Goal: Check status: Check status

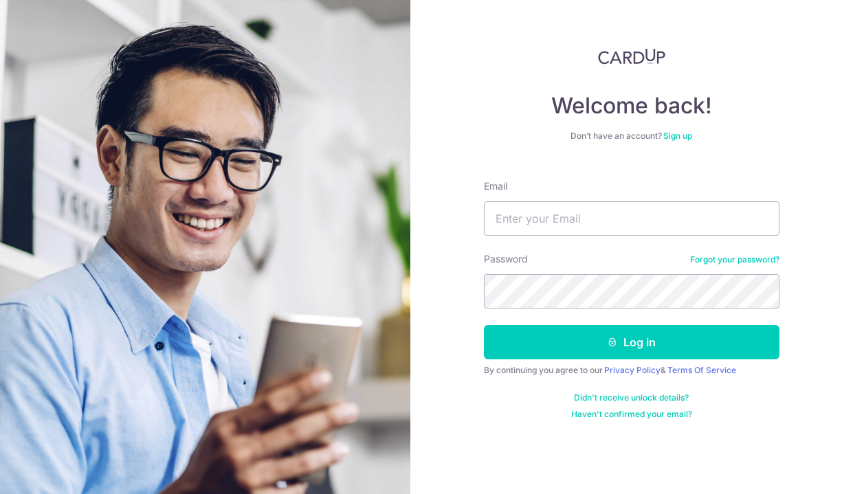
click at [593, 222] on input "Email" at bounding box center [631, 218] width 295 height 34
type input "[EMAIL_ADDRESS][DOMAIN_NAME]"
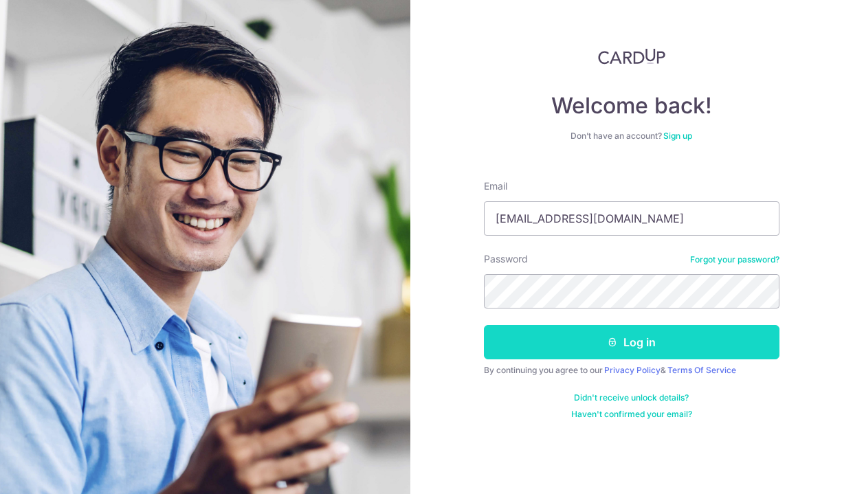
click at [655, 345] on button "Log in" at bounding box center [631, 342] width 295 height 34
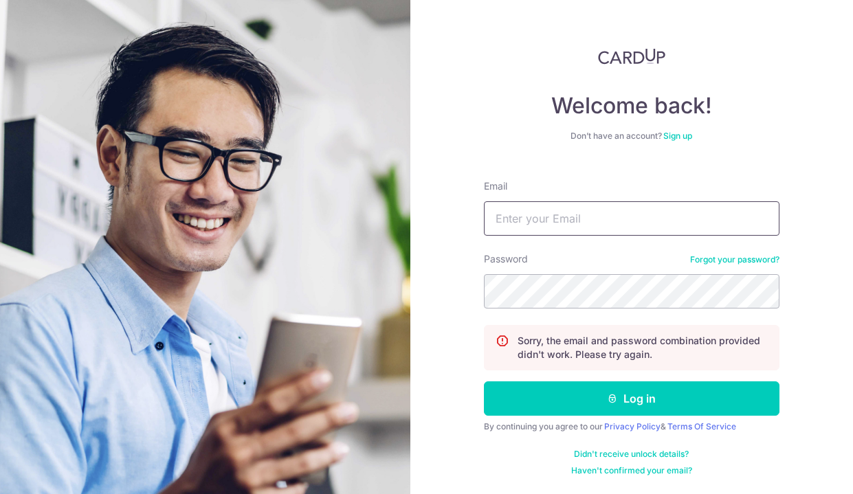
click at [586, 221] on input "Email" at bounding box center [631, 218] width 295 height 34
click at [586, 221] on input "[EMAIL_ADDRESS][DOMAIN_NAME]" at bounding box center [631, 218] width 295 height 34
type input "[EMAIL_ADDRESS][DOMAIN_NAME]"
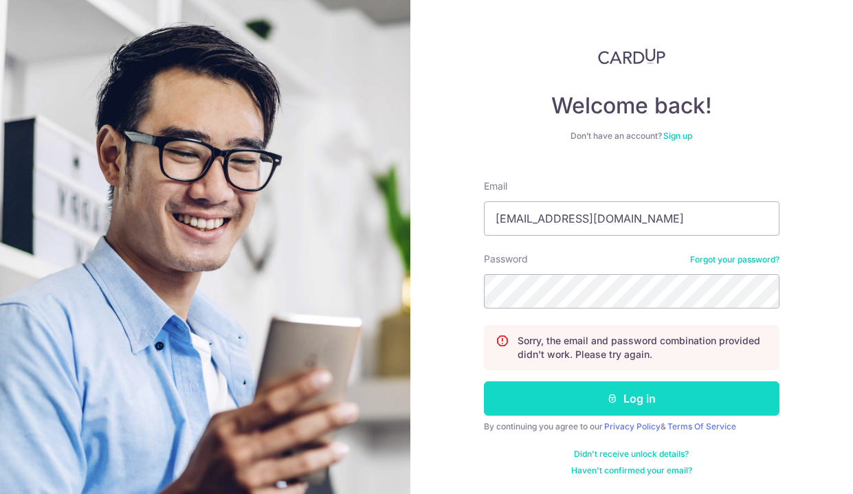
click at [636, 403] on button "Log in" at bounding box center [631, 398] width 295 height 34
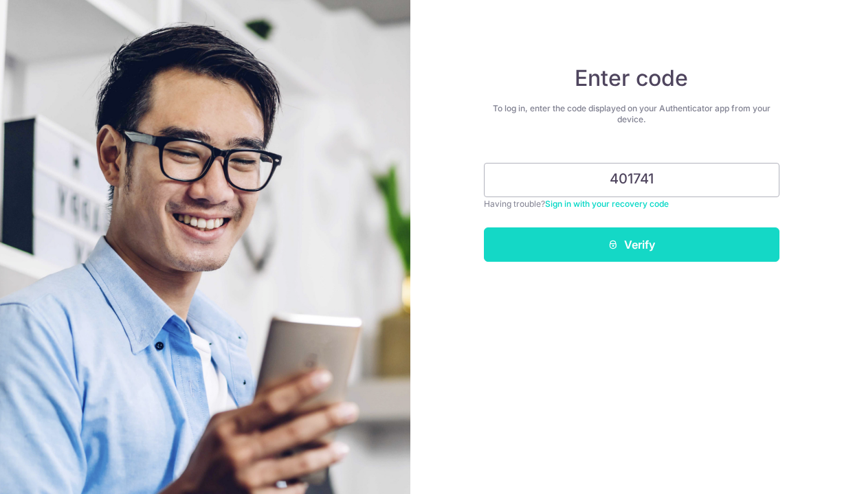
type input "401741"
click at [636, 239] on button "Verify" at bounding box center [631, 244] width 295 height 34
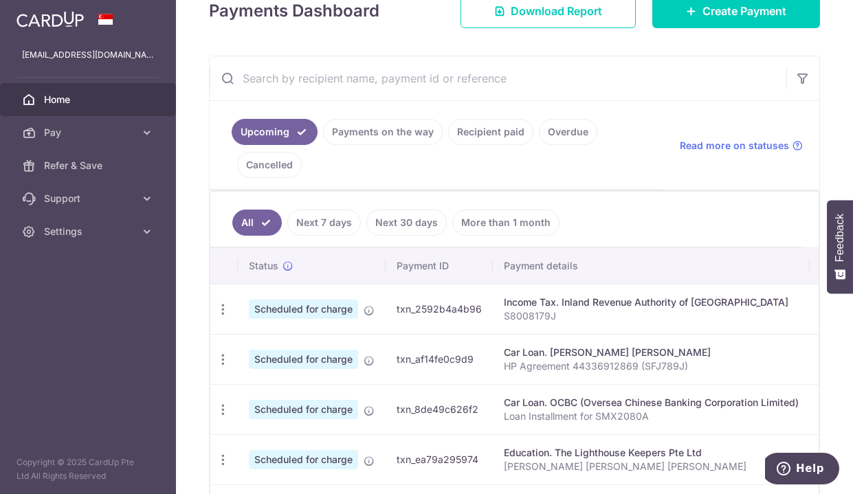
scroll to position [206, 0]
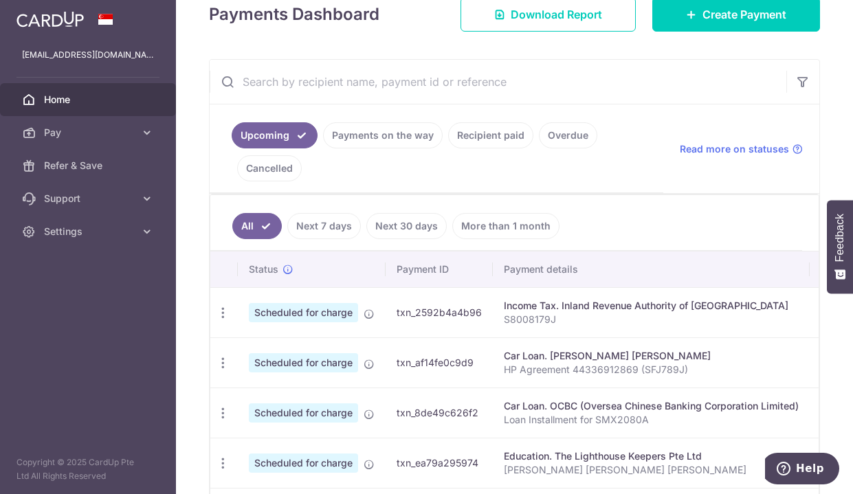
click at [485, 138] on link "Recipient paid" at bounding box center [490, 135] width 85 height 26
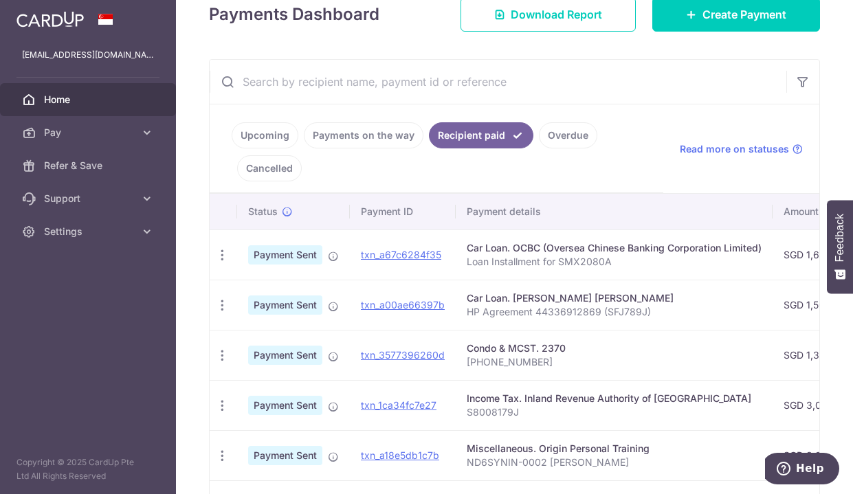
scroll to position [137, 0]
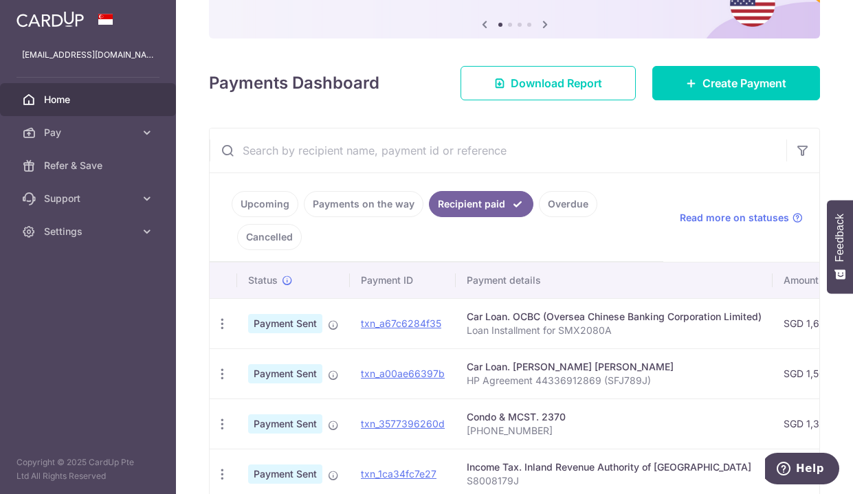
click at [355, 152] on input "text" at bounding box center [498, 150] width 576 height 44
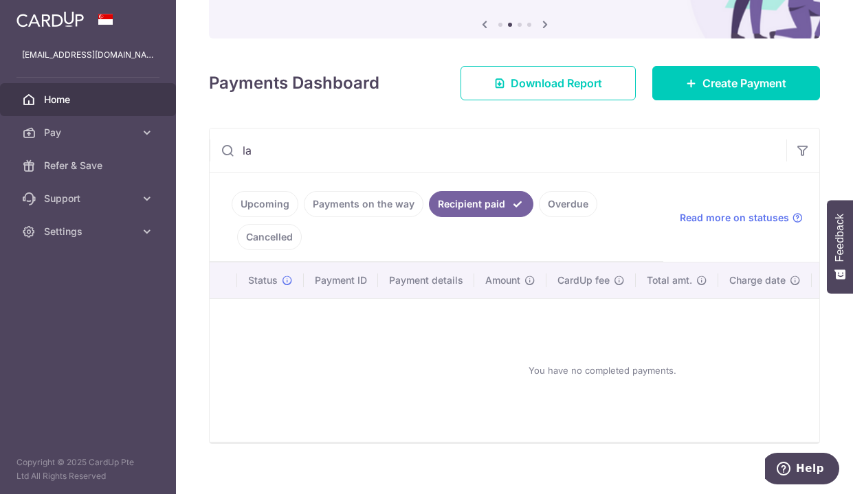
scroll to position [95, 0]
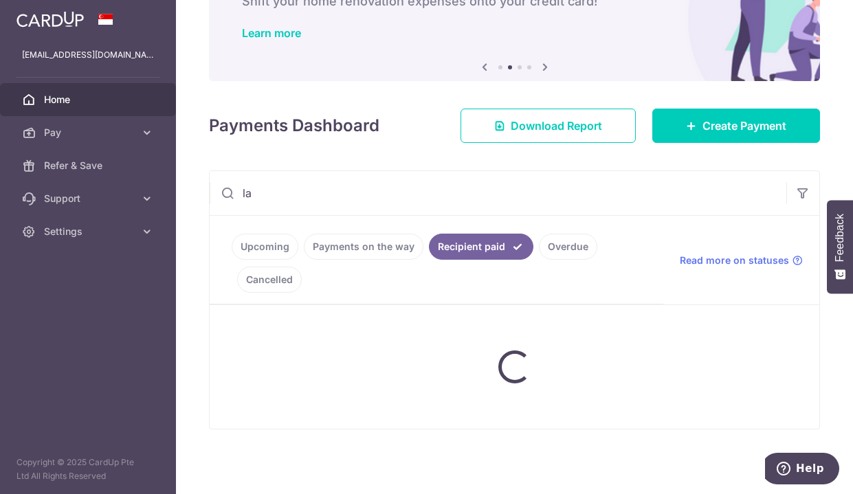
type input "l"
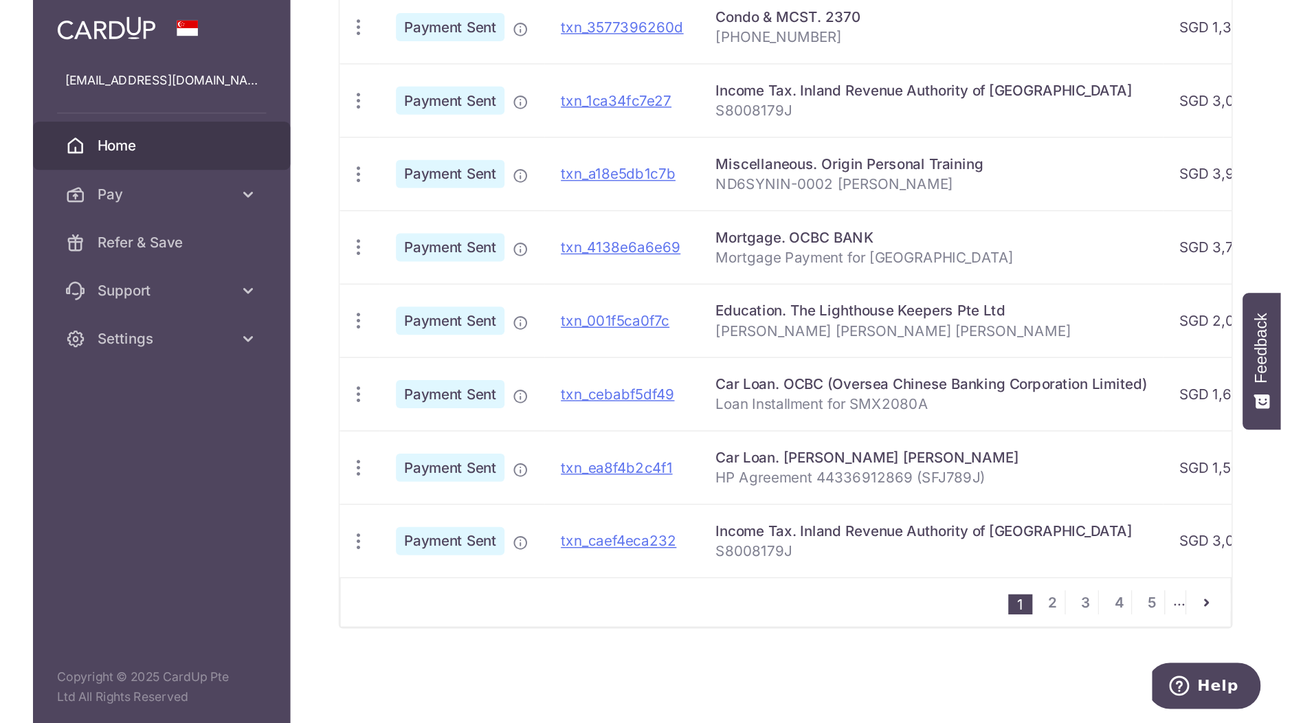
scroll to position [288, 0]
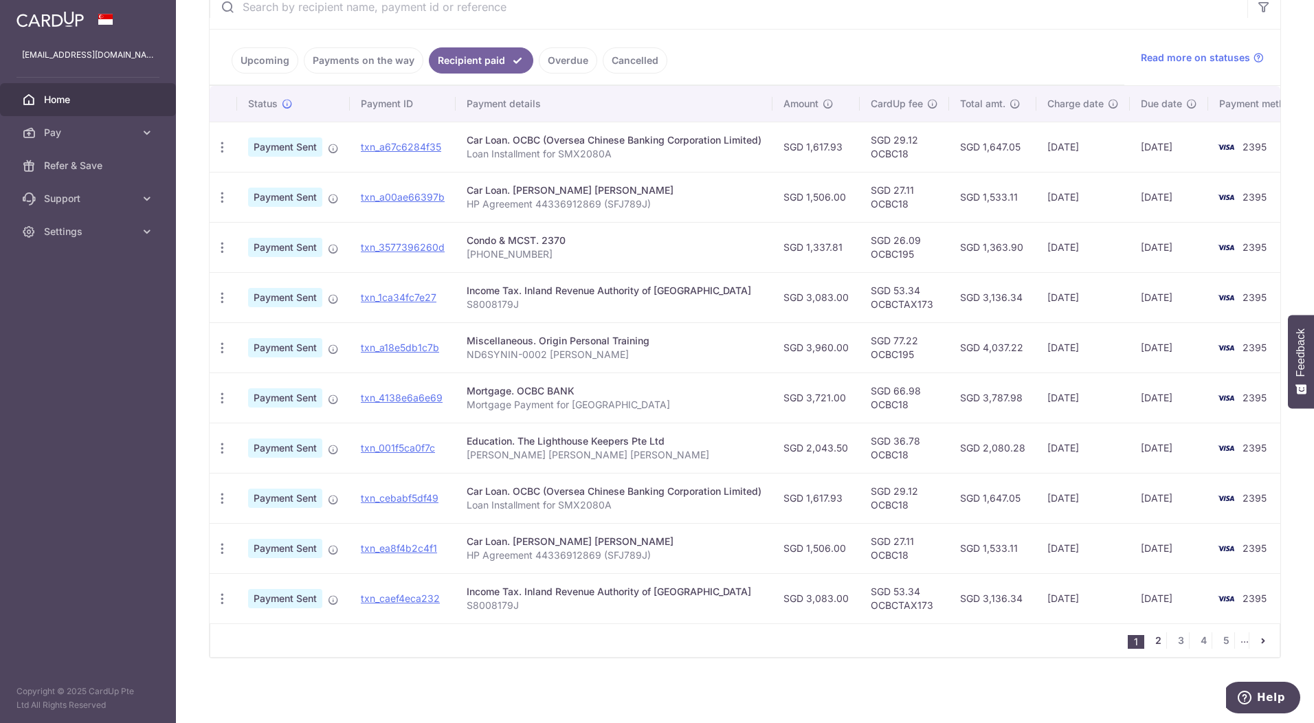
click at [852, 493] on link "2" at bounding box center [1157, 640] width 16 height 16
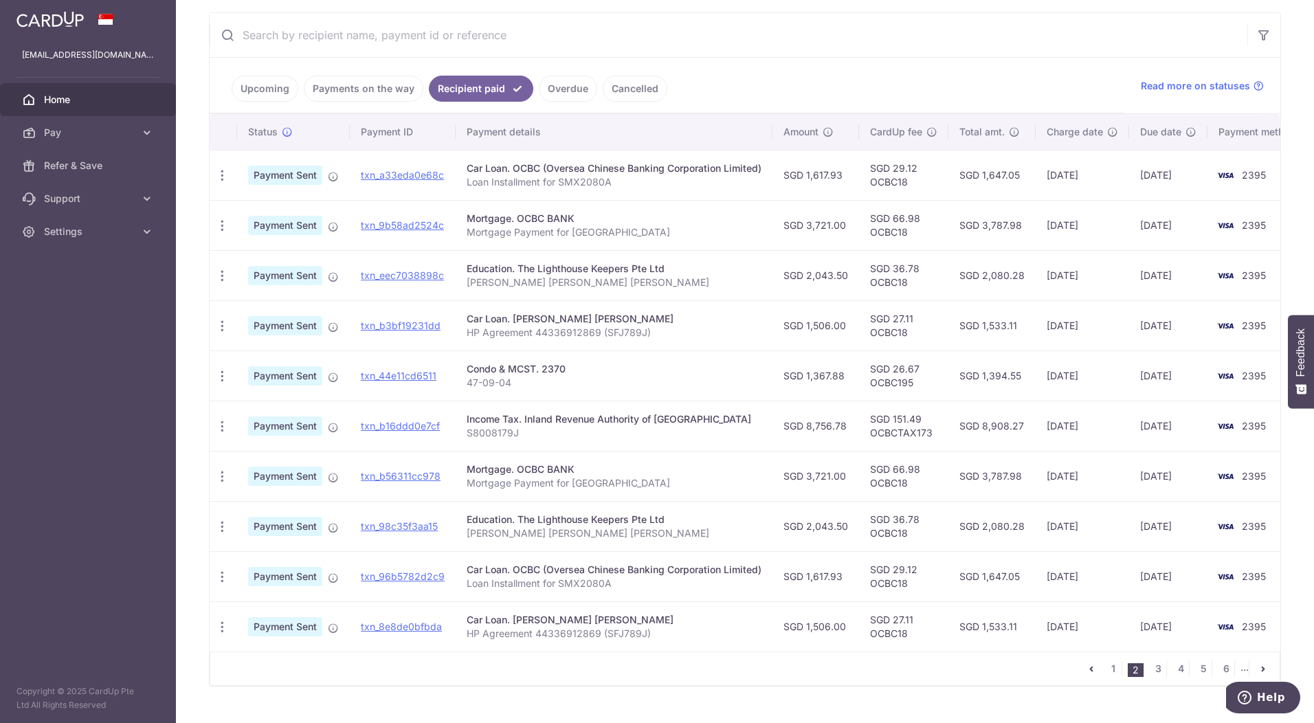
scroll to position [275, 0]
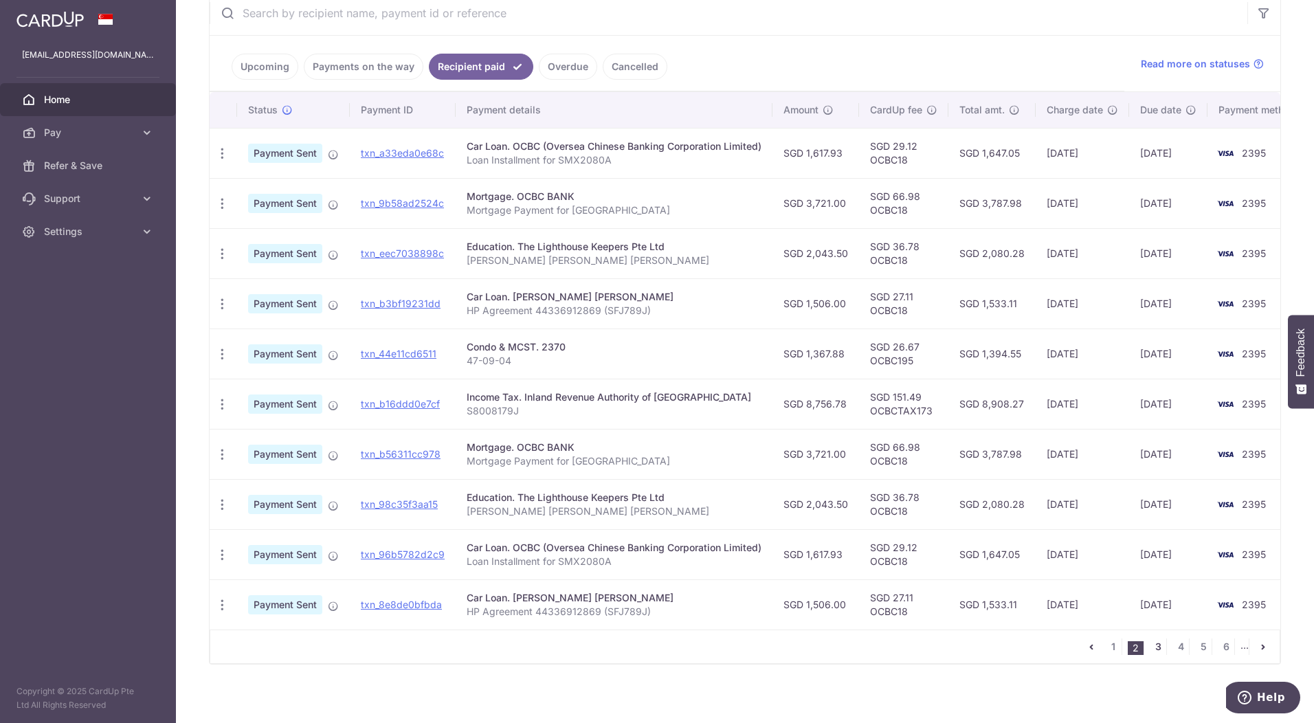
click at [852, 493] on link "3" at bounding box center [1157, 646] width 16 height 16
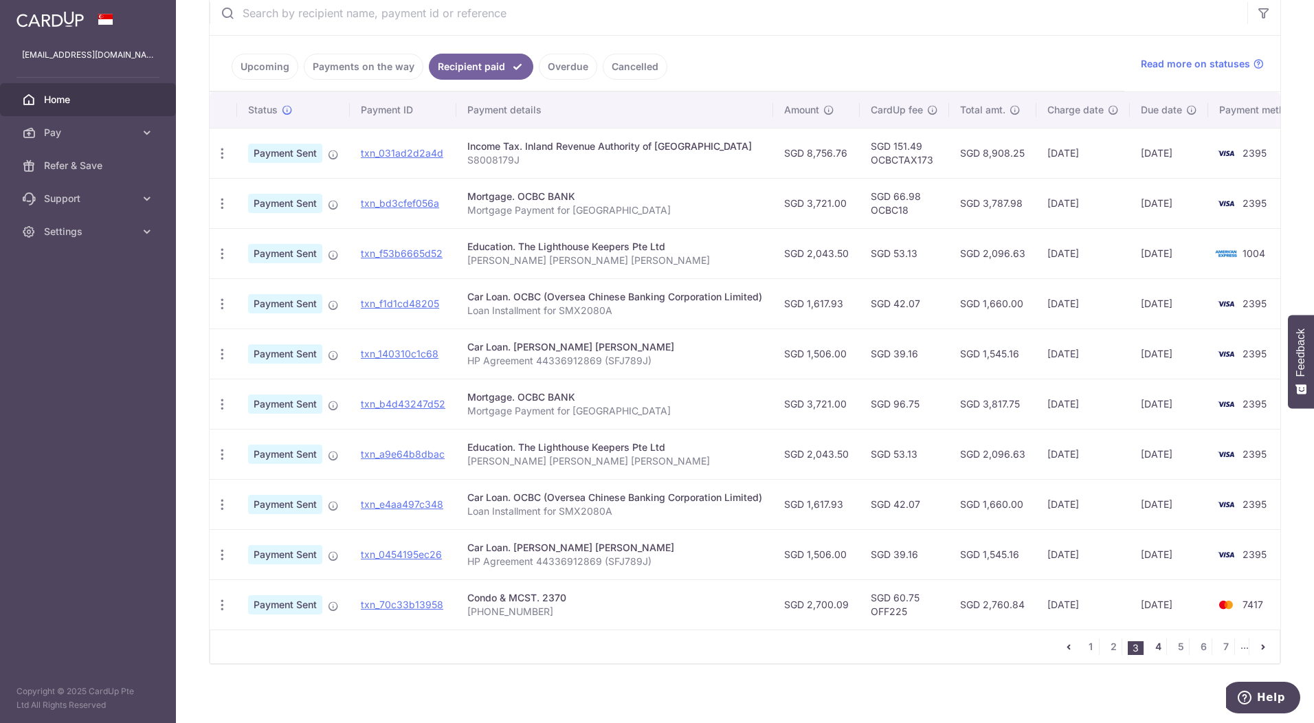
click at [852, 493] on link "4" at bounding box center [1157, 646] width 16 height 16
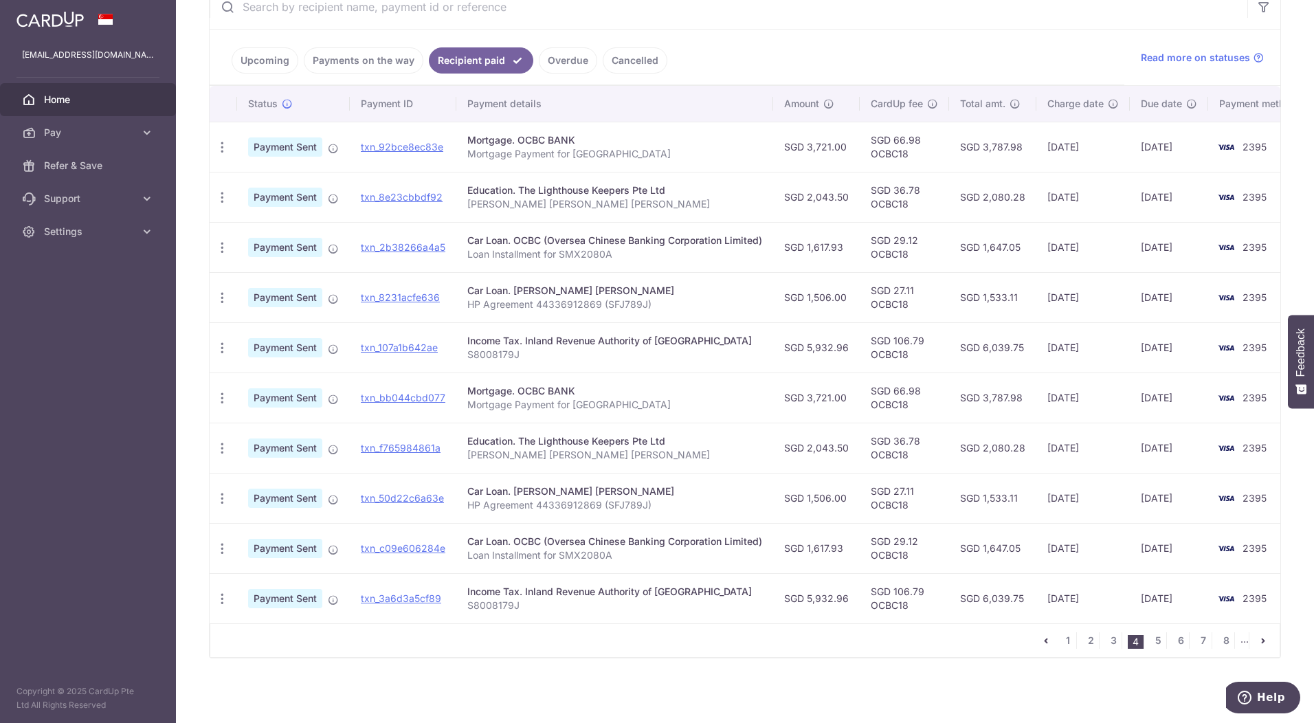
scroll to position [288, 0]
click at [852, 493] on link "1" at bounding box center [1067, 640] width 16 height 16
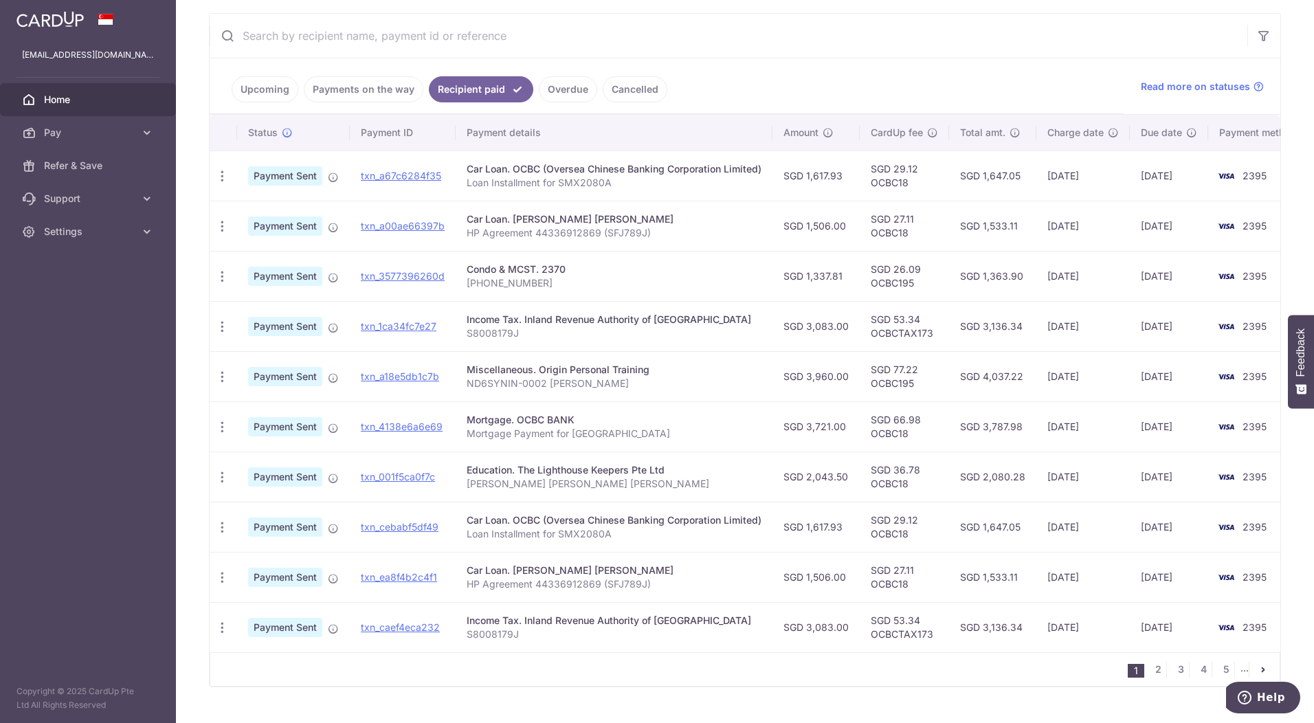
scroll to position [275, 0]
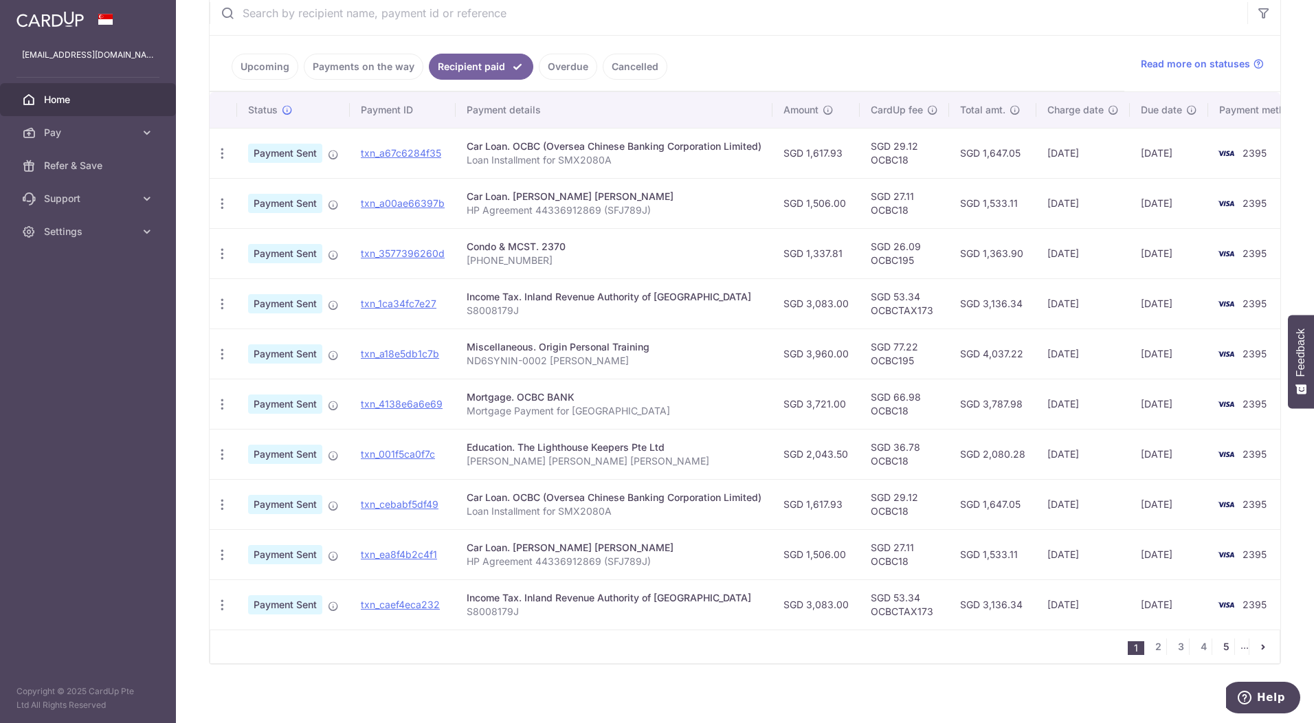
click at [852, 493] on link "5" at bounding box center [1225, 646] width 16 height 16
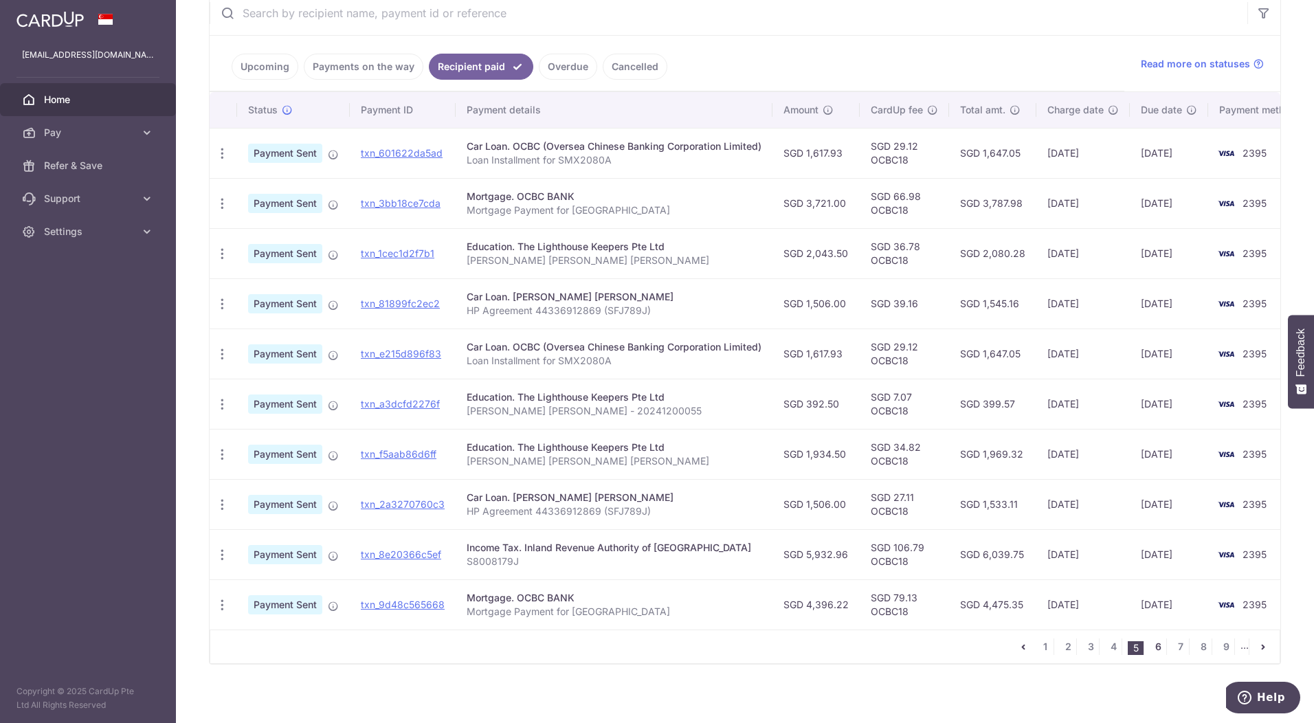
click at [852, 493] on link "6" at bounding box center [1157, 646] width 16 height 16
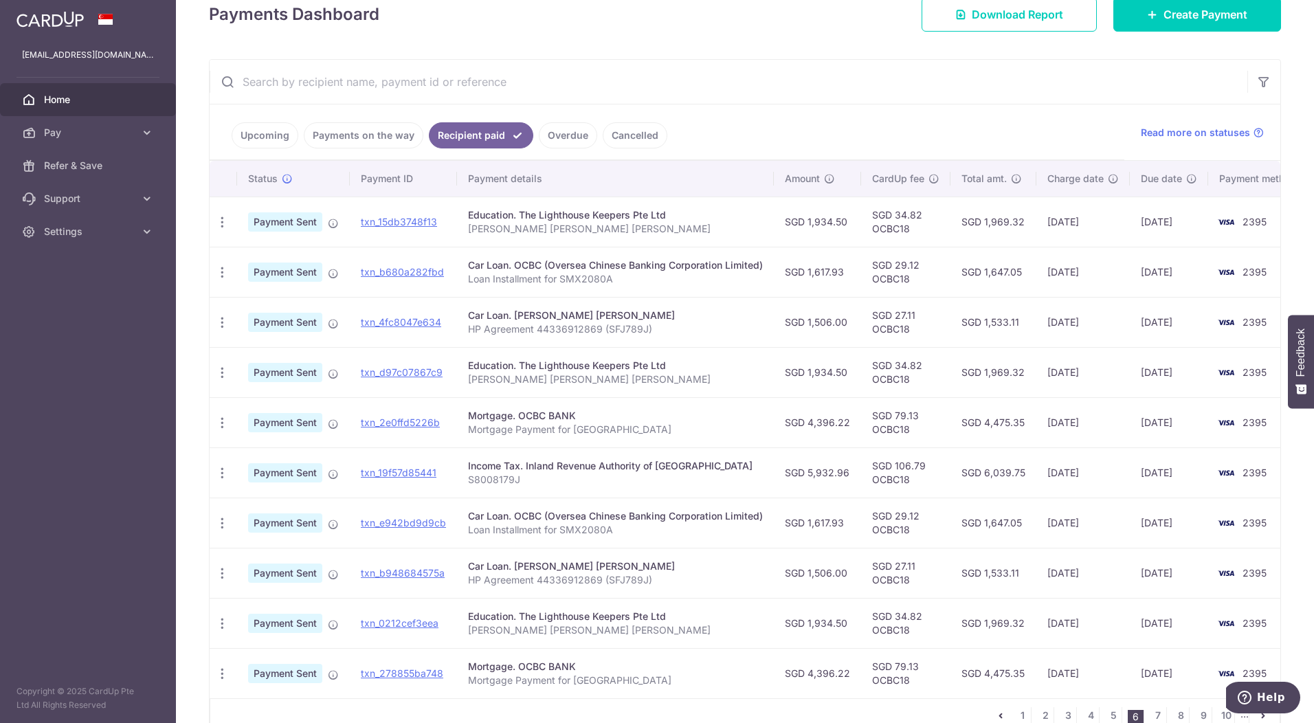
scroll to position [288, 0]
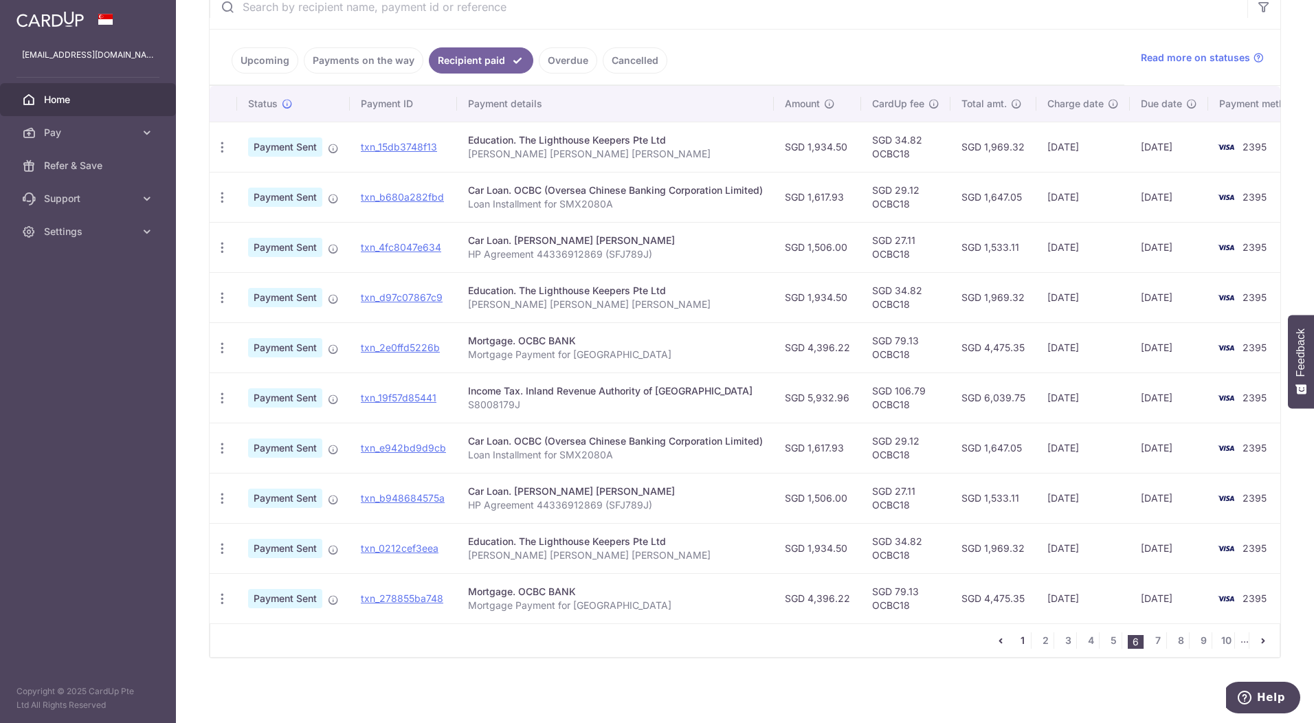
click at [852, 493] on link "1" at bounding box center [1022, 640] width 16 height 16
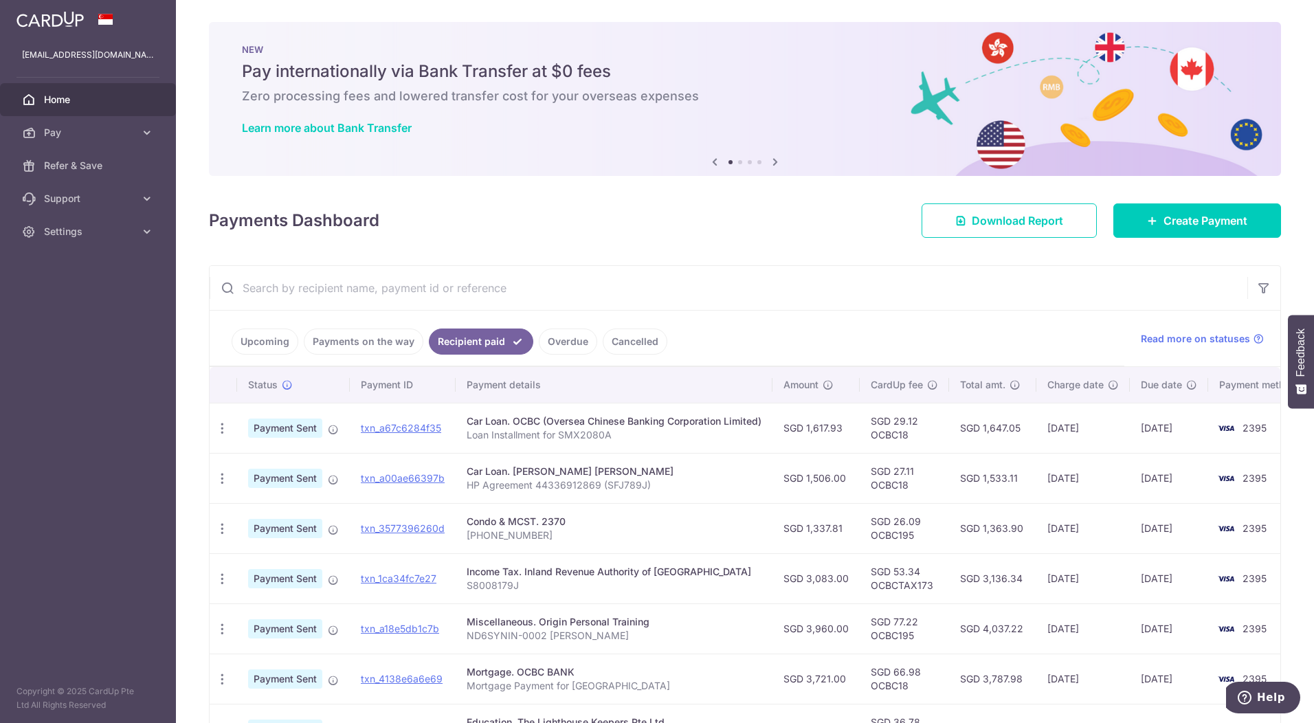
click at [320, 346] on link "Payments on the way" at bounding box center [364, 341] width 120 height 26
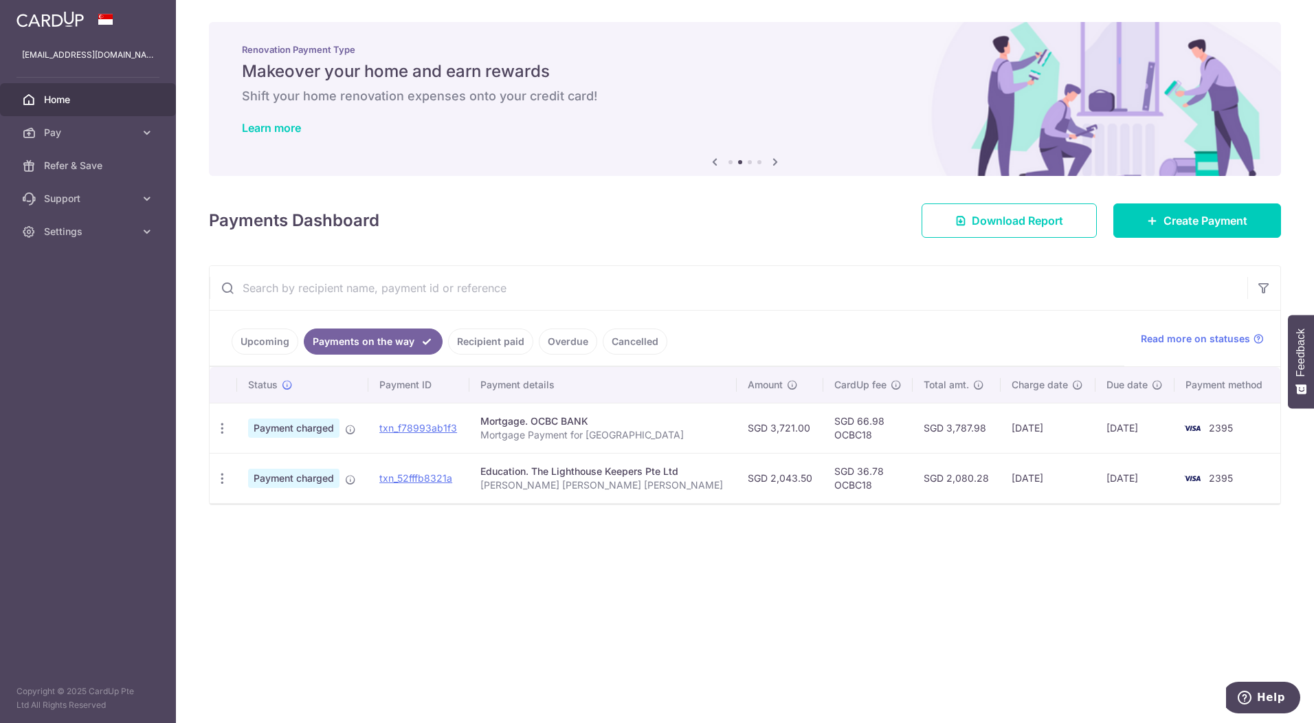
click at [274, 344] on link "Upcoming" at bounding box center [265, 341] width 67 height 26
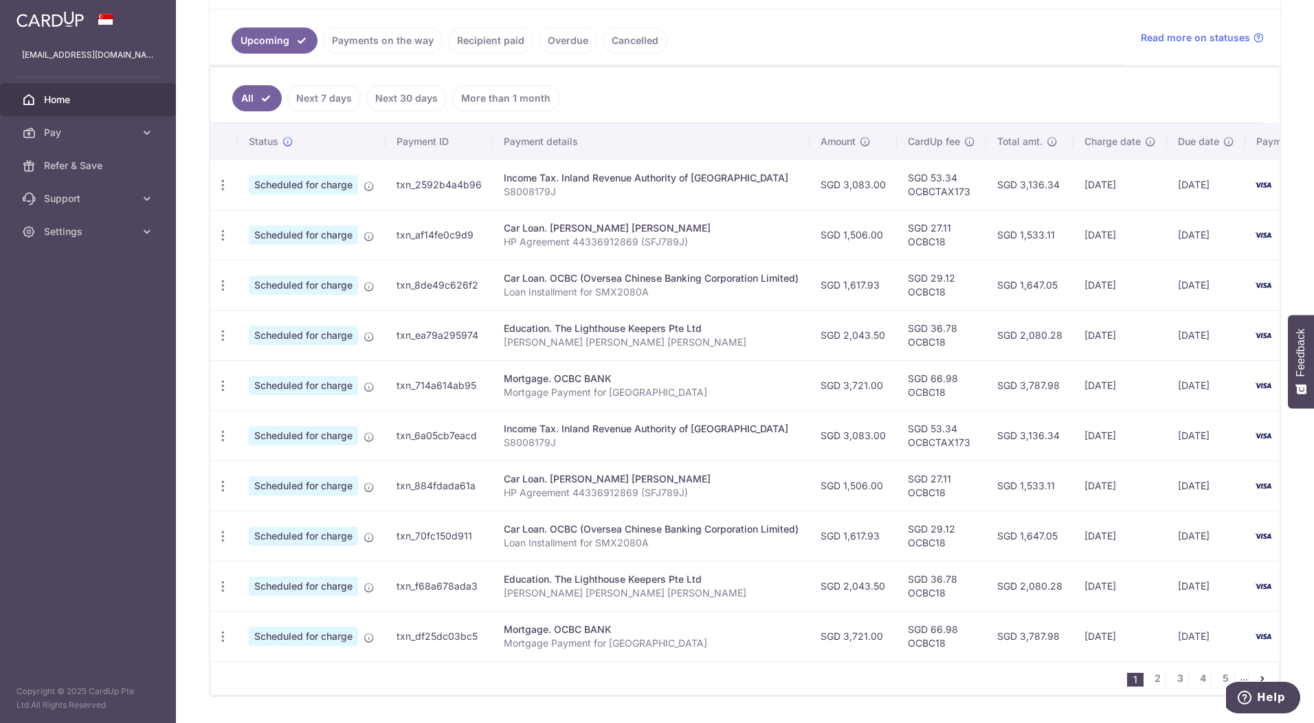
scroll to position [278, 0]
